Goal: Information Seeking & Learning: Understand process/instructions

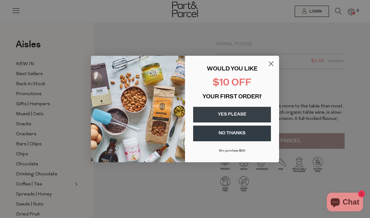
click at [271, 64] on icon "Close dialog" at bounding box center [271, 64] width 4 height 4
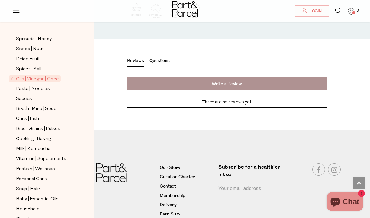
scroll to position [581, 0]
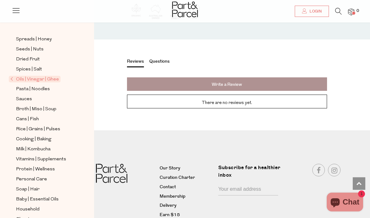
click at [163, 184] on link "Contact" at bounding box center [186, 188] width 54 height 8
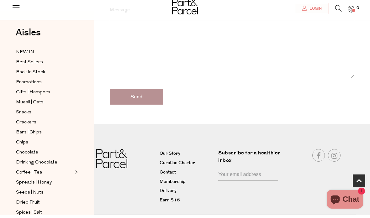
scroll to position [231, 0]
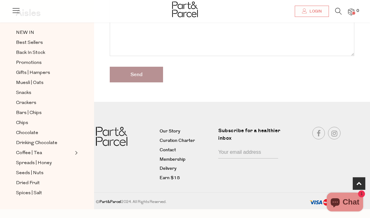
click at [155, 165] on div "Our Story Curation Charter Contact Membership Delivery Earn $15" at bounding box center [187, 155] width 64 height 56
click at [164, 166] on link "Delivery" at bounding box center [186, 169] width 54 height 8
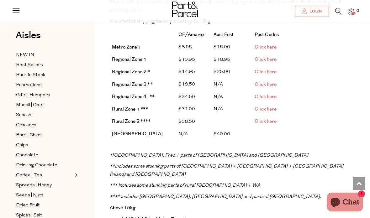
scroll to position [176, 0]
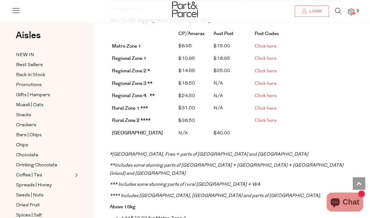
click at [271, 68] on span "Click here" at bounding box center [265, 71] width 22 height 7
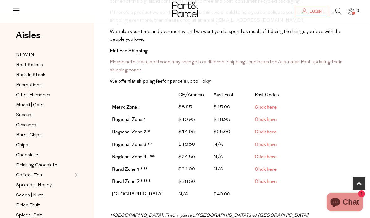
scroll to position [123, 0]
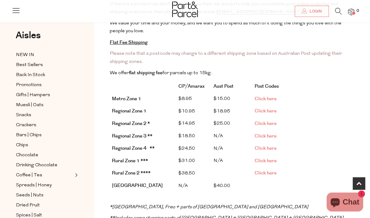
click at [269, 110] on span "Click here" at bounding box center [265, 111] width 22 height 7
click at [268, 108] on span "Click here" at bounding box center [265, 111] width 22 height 7
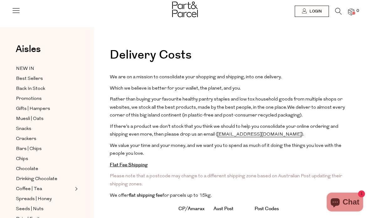
scroll to position [0, 0]
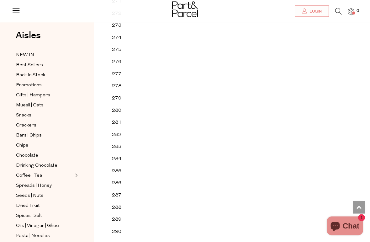
scroll to position [953, 0]
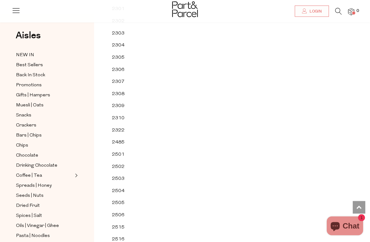
scroll to position [1772, 0]
